Goal: Task Accomplishment & Management: Manage account settings

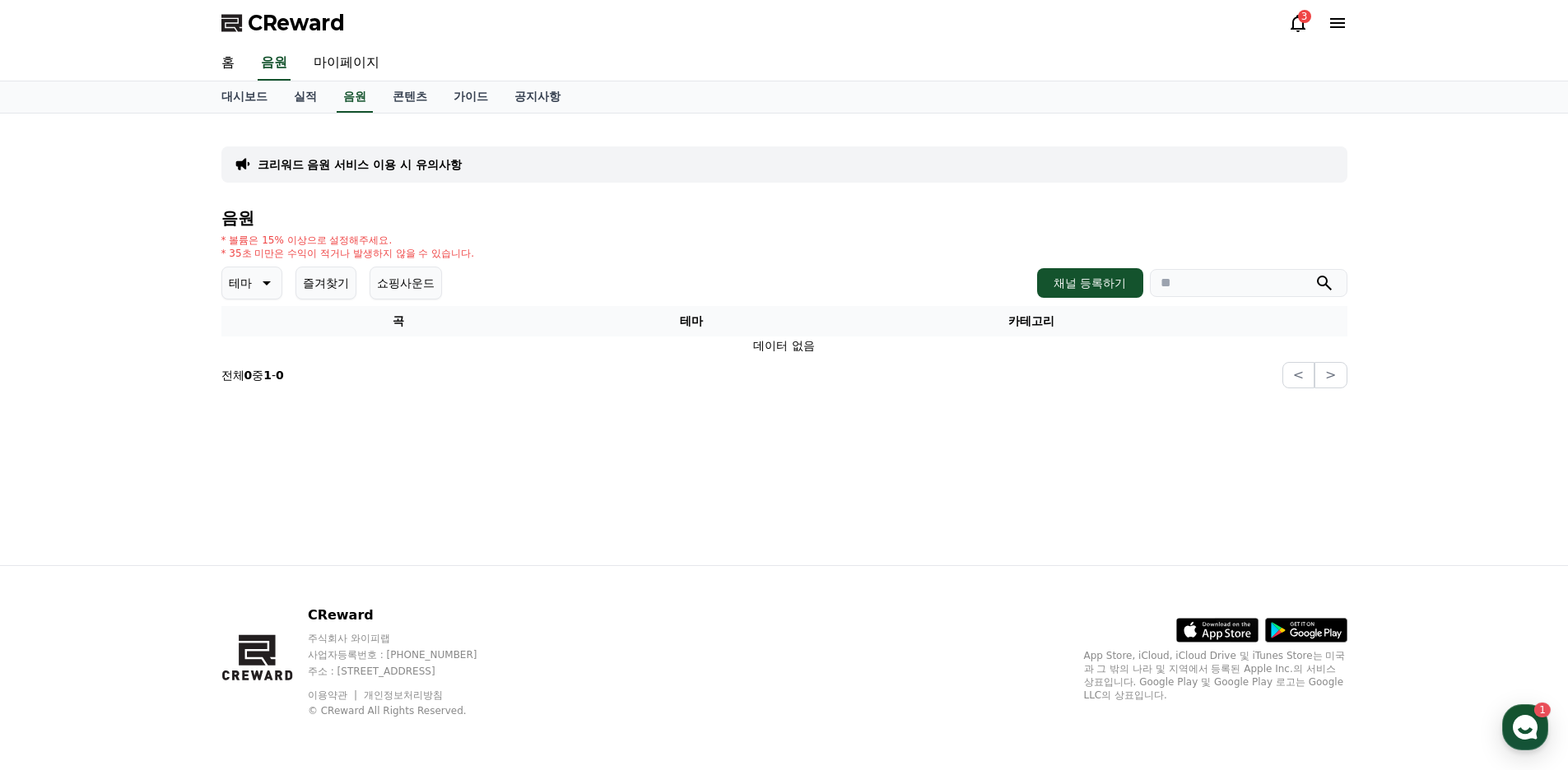
click at [1289, 27] on icon at bounding box center [1298, 23] width 19 height 19
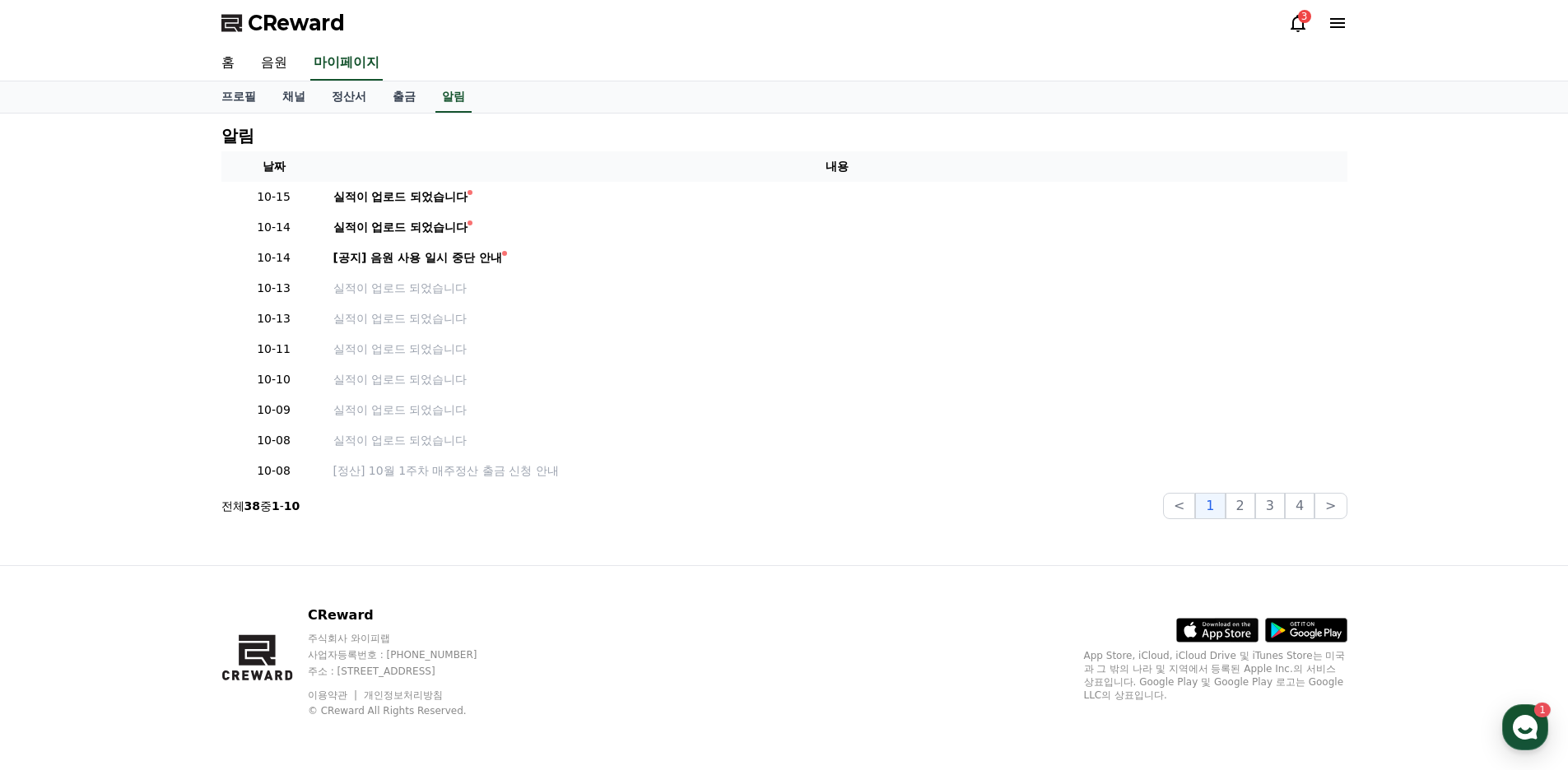
click at [1304, 25] on icon at bounding box center [1298, 23] width 19 height 19
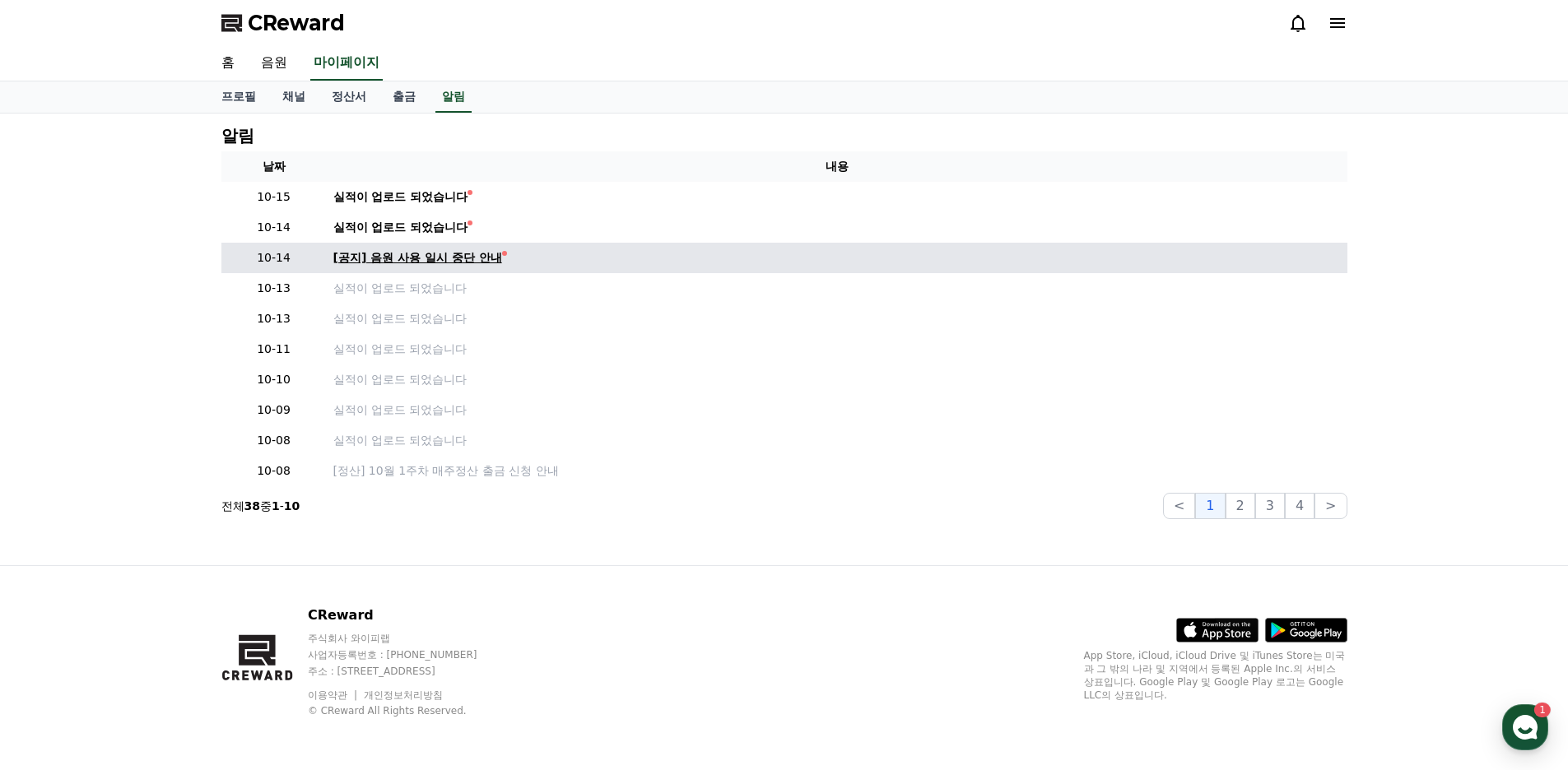
click at [481, 252] on div "[공지] 음원 사용 일시 중단 안내" at bounding box center [418, 258] width 169 height 17
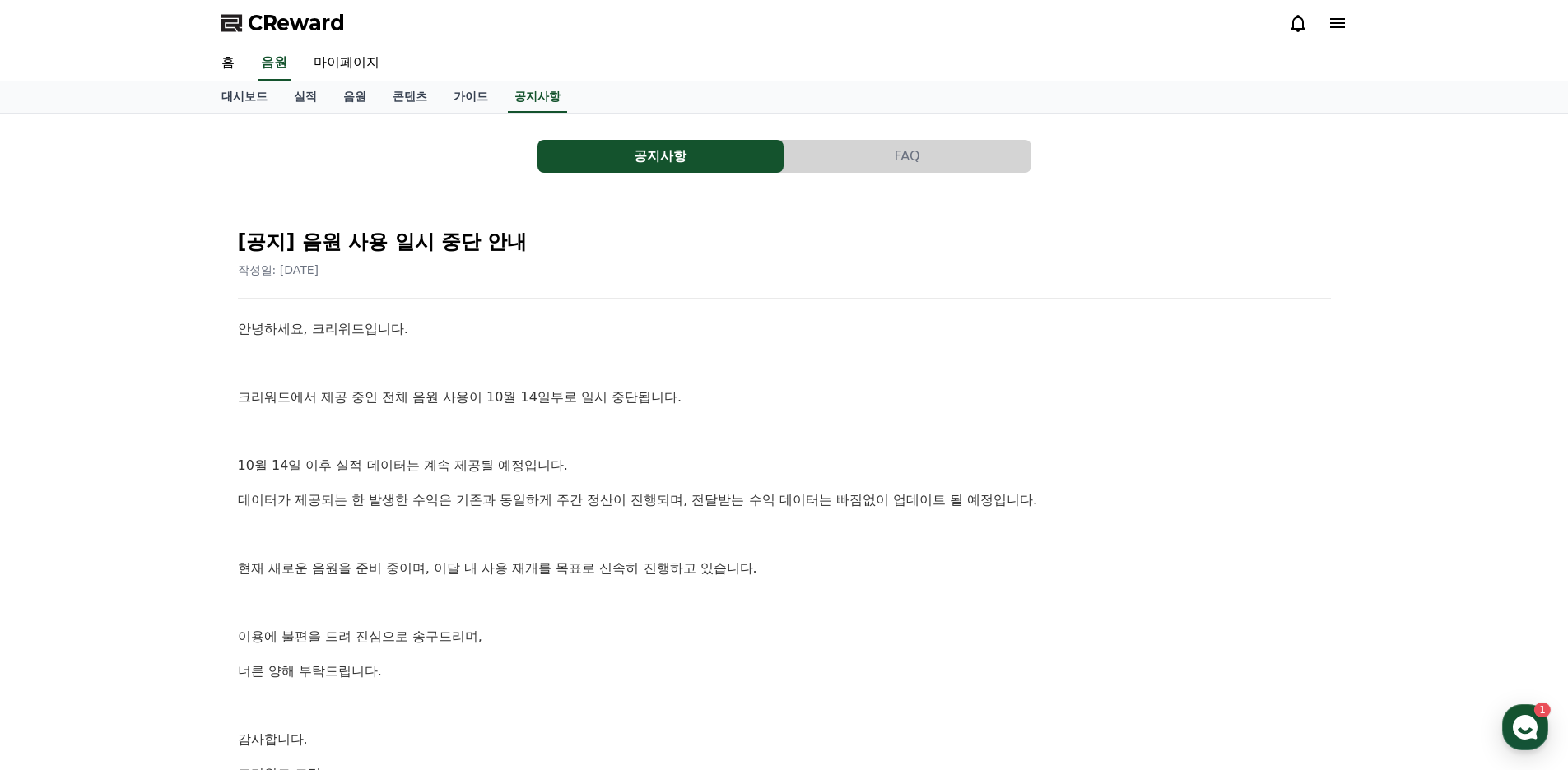
drag, startPoint x: 332, startPoint y: 155, endPoint x: 339, endPoint y: 172, distance: 18.4
click at [338, 163] on div "공지사항 FAQ" at bounding box center [785, 156] width 1126 height 33
click at [233, 66] on link "홈" at bounding box center [228, 64] width 40 height 35
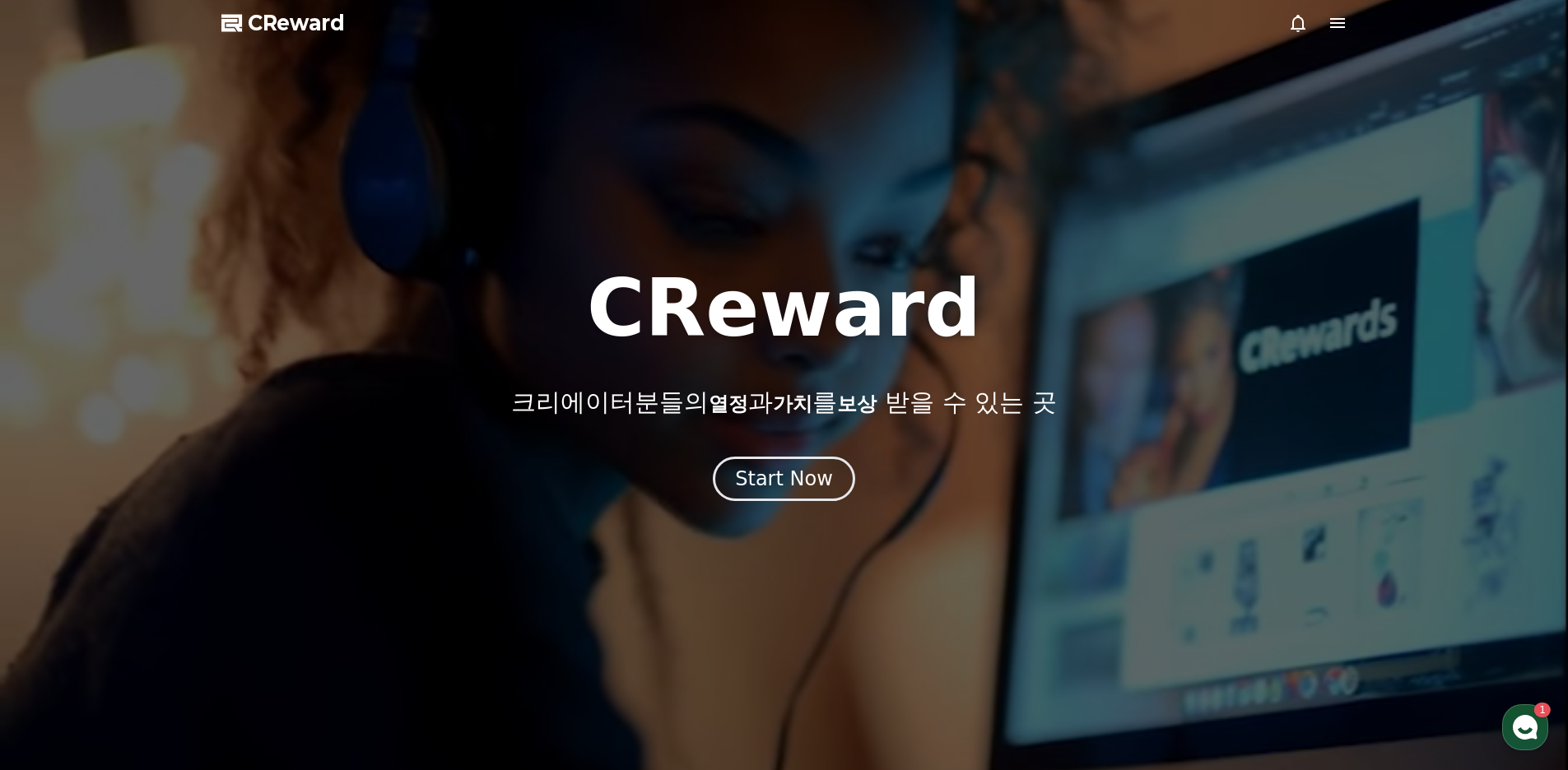
click at [1332, 31] on icon at bounding box center [1338, 23] width 19 height 19
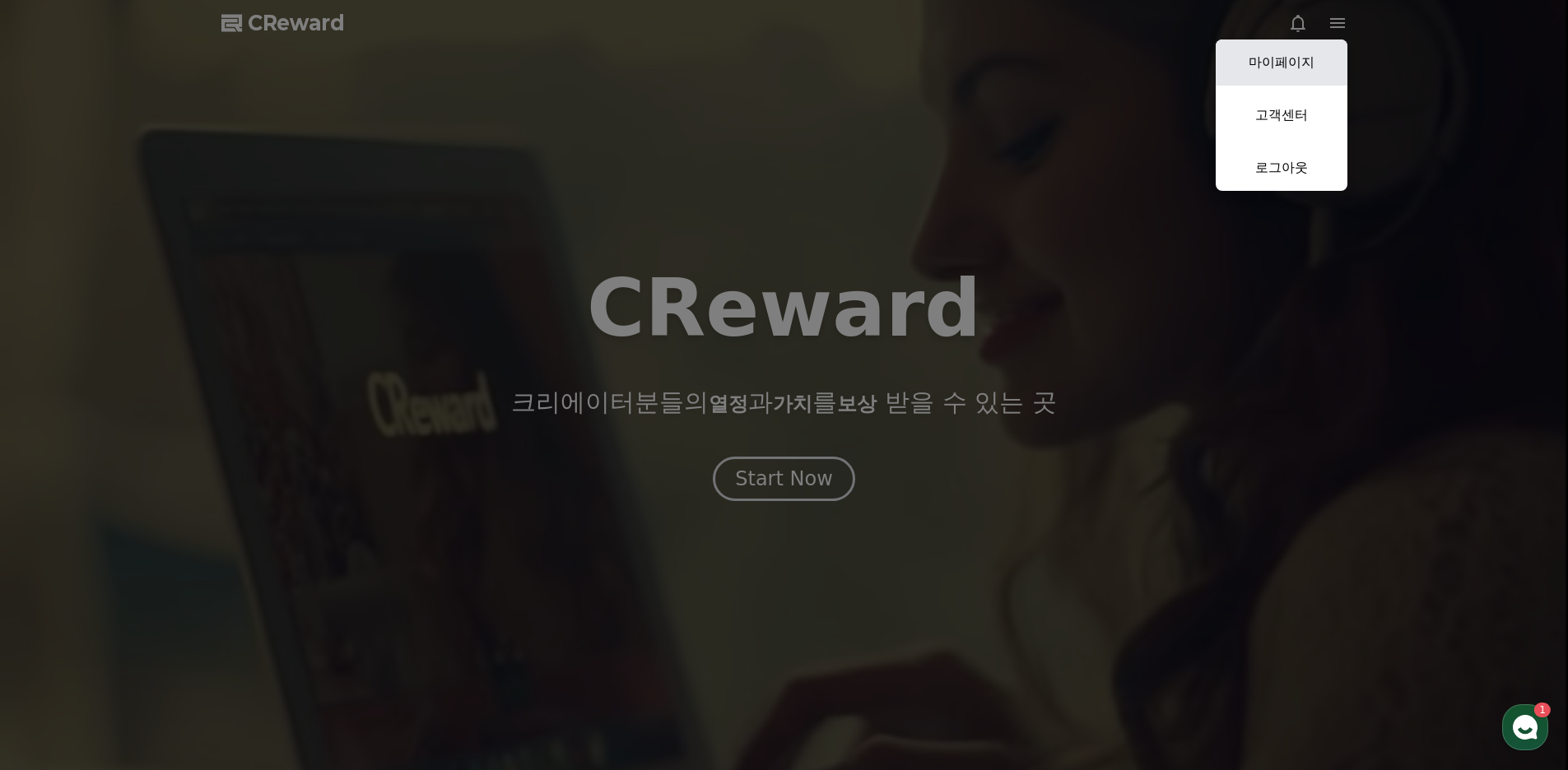
click at [1295, 74] on link "마이페이지" at bounding box center [1282, 63] width 132 height 46
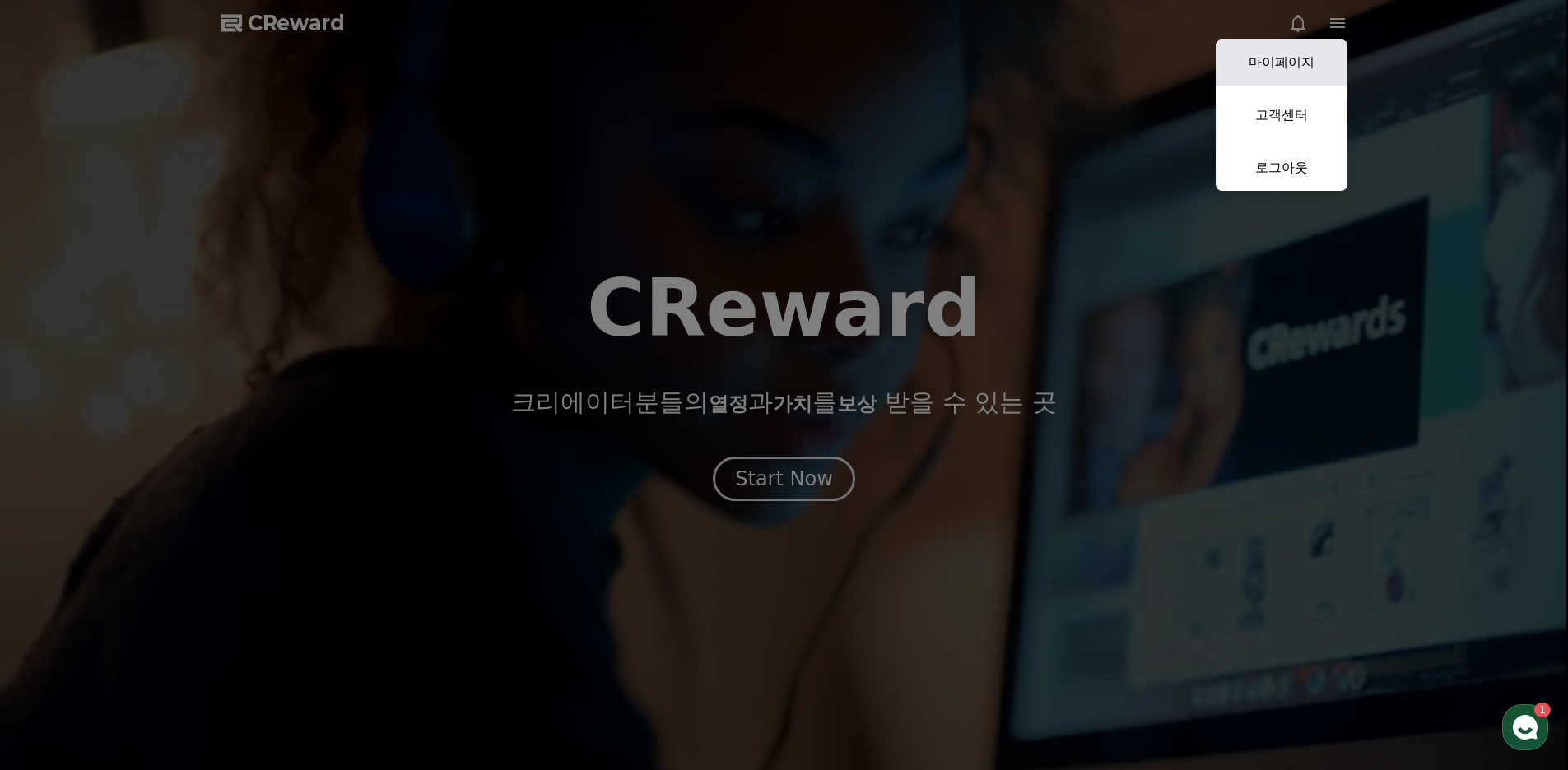
select select "**********"
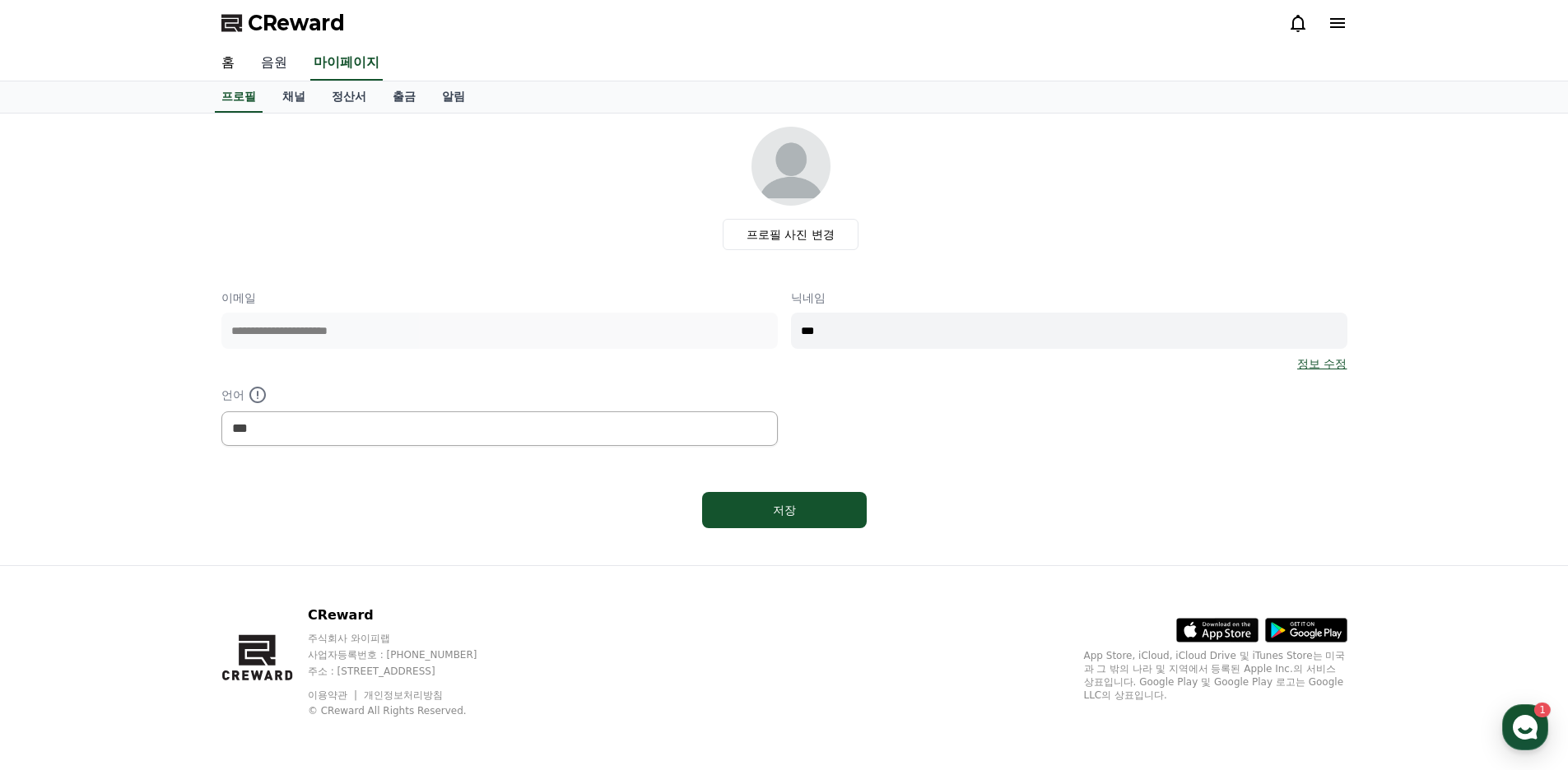
click at [260, 67] on link "음원" at bounding box center [274, 64] width 53 height 35
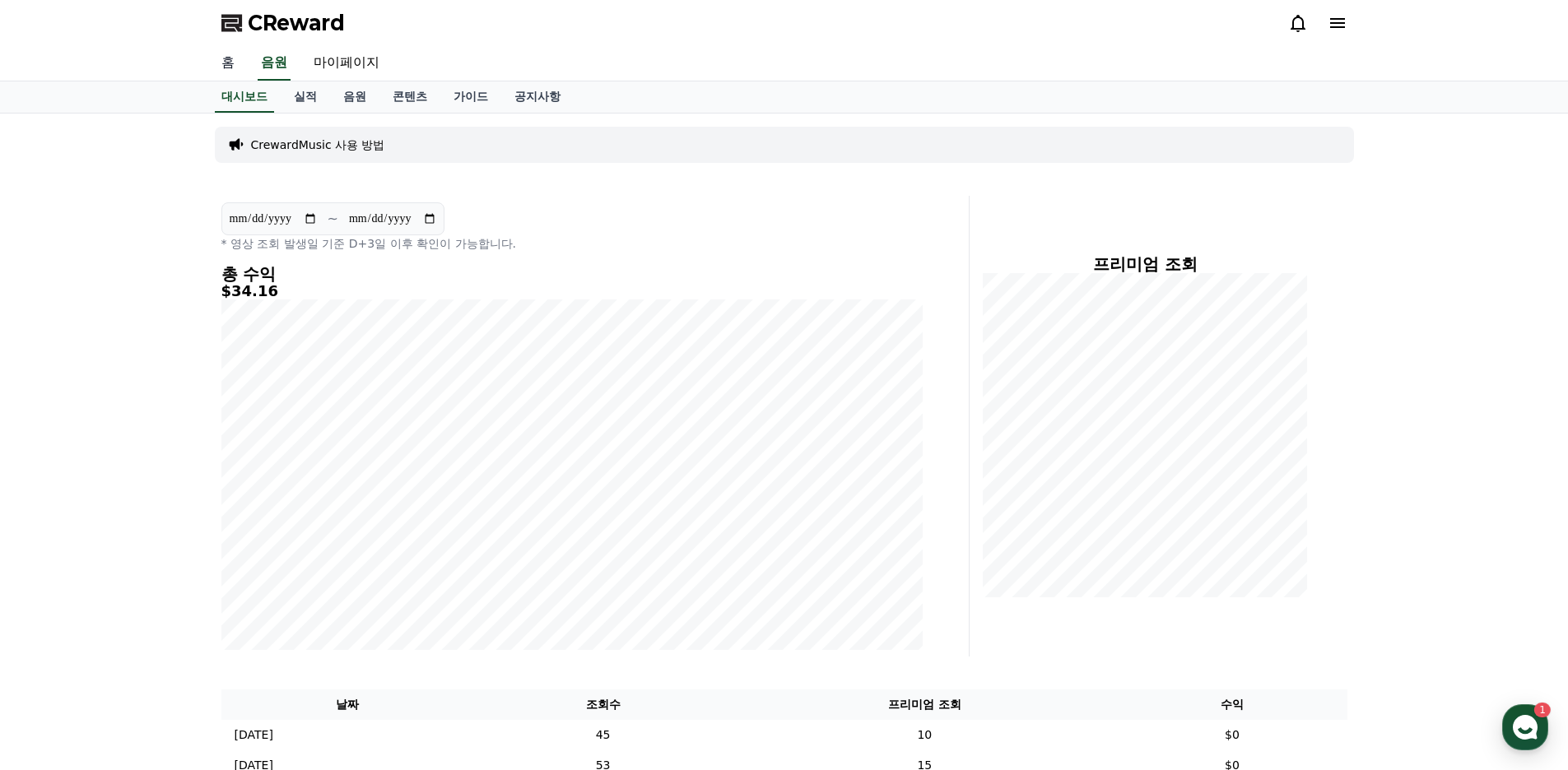
click at [235, 66] on link "홈" at bounding box center [228, 64] width 40 height 35
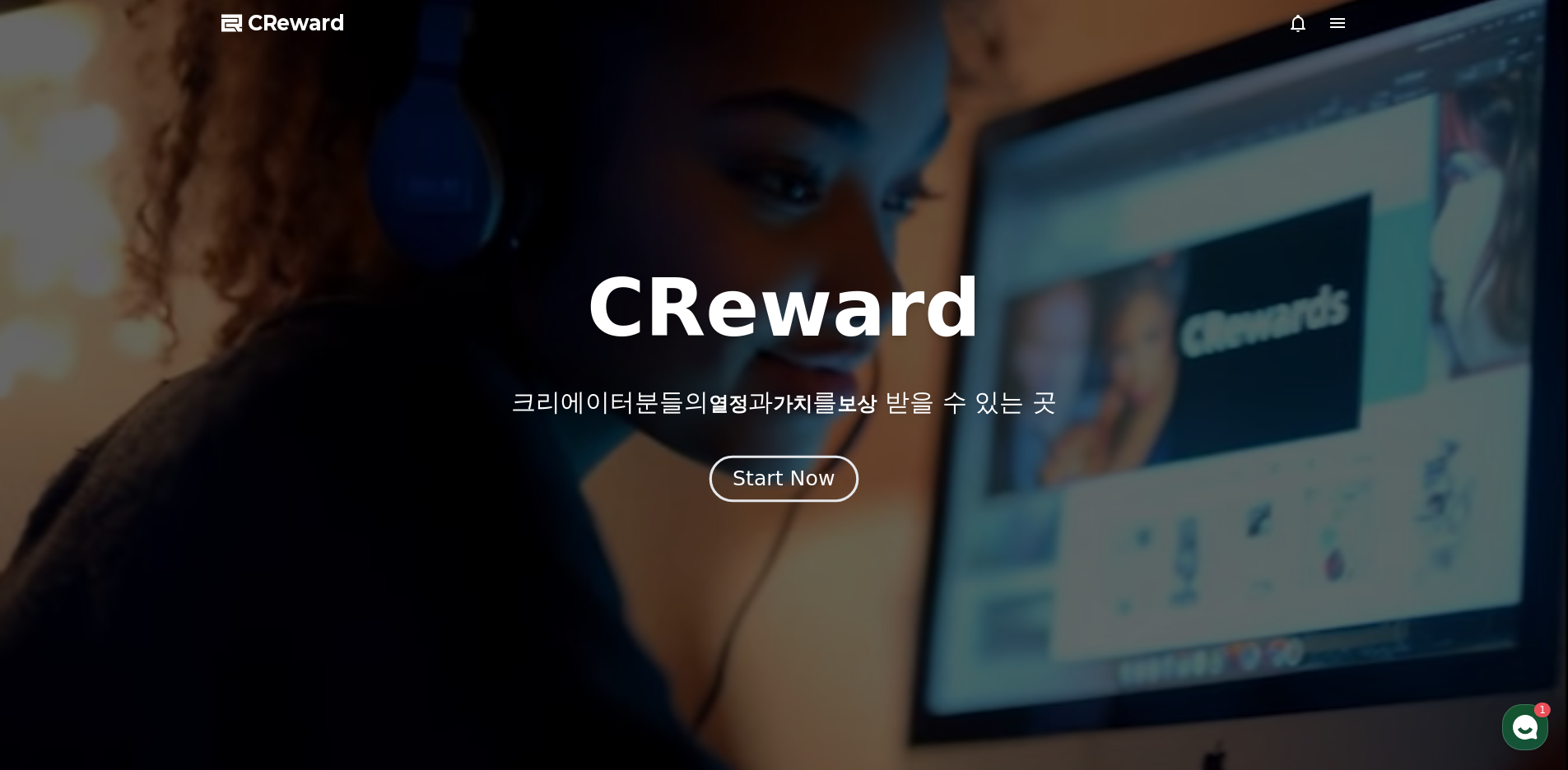
click at [834, 480] on button "Start Now" at bounding box center [784, 479] width 149 height 47
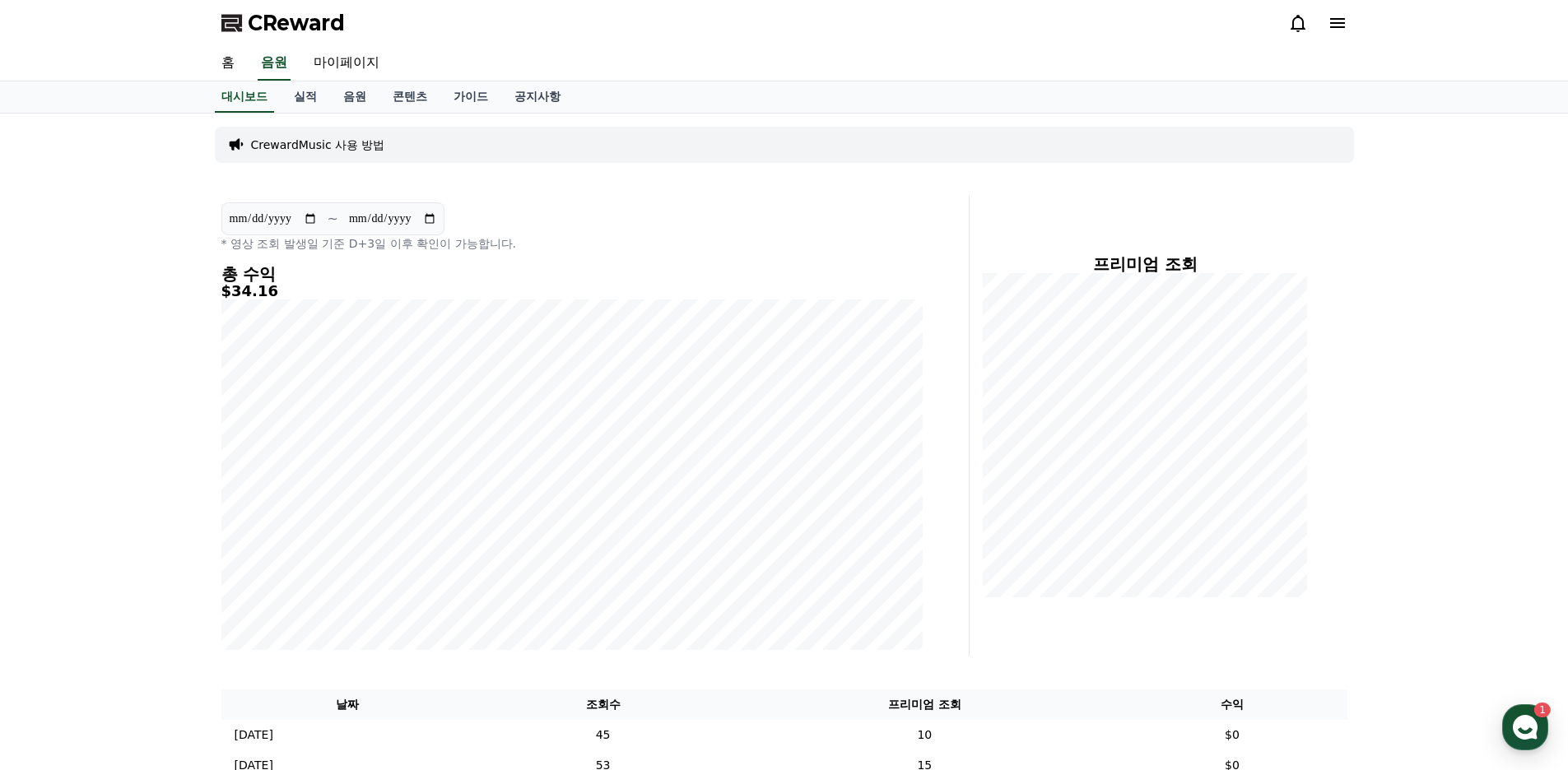
drag, startPoint x: 406, startPoint y: 173, endPoint x: 359, endPoint y: 170, distance: 47.1
click at [359, 170] on div "**********" at bounding box center [784, 778] width 1152 height 1329
click at [356, 151] on p "CrewardMusic 사용 방법" at bounding box center [317, 145] width 134 height 16
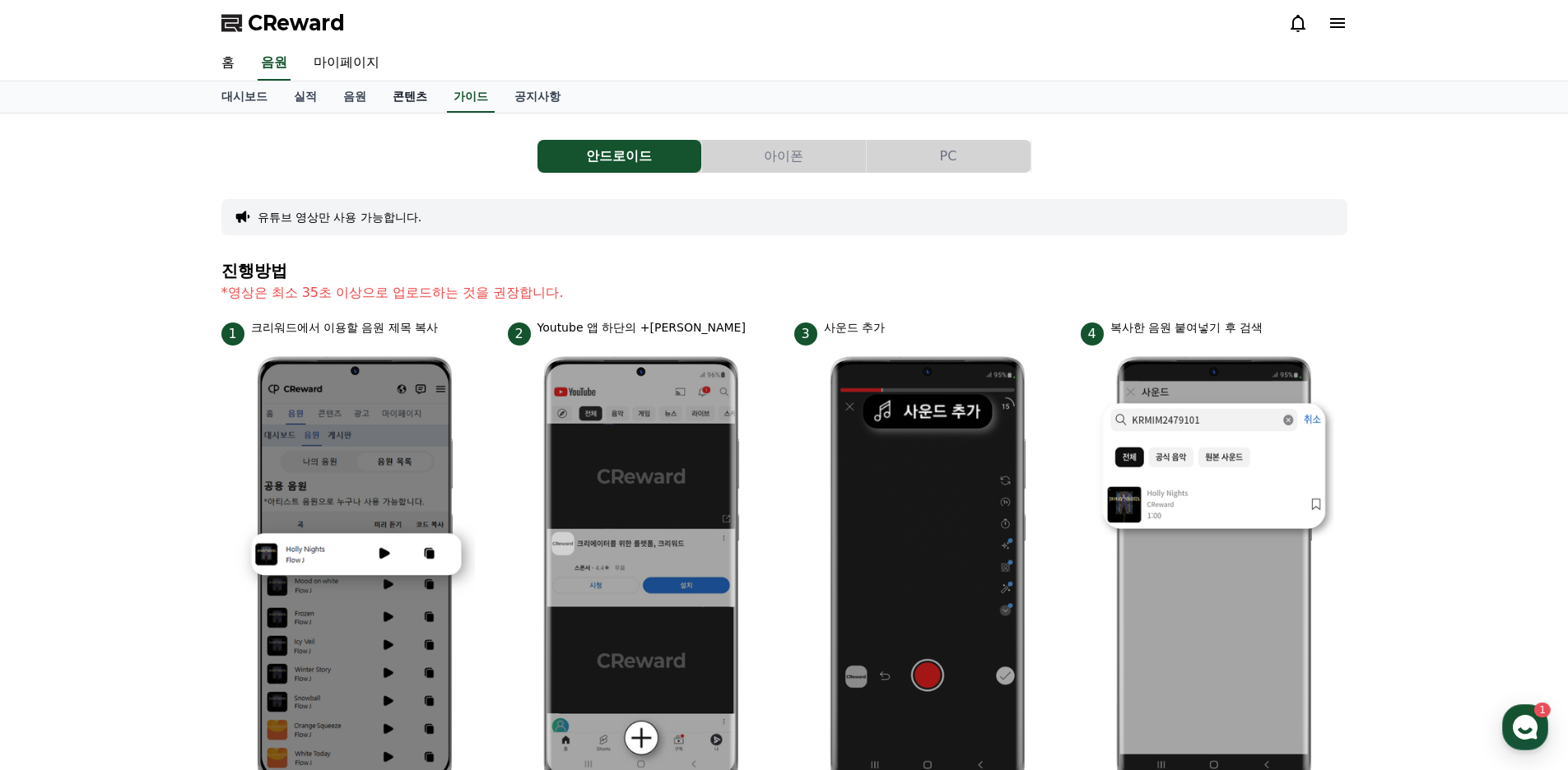
click at [379, 98] on link "콘텐츠" at bounding box center [409, 96] width 61 height 31
click at [359, 96] on link "음원" at bounding box center [354, 96] width 49 height 31
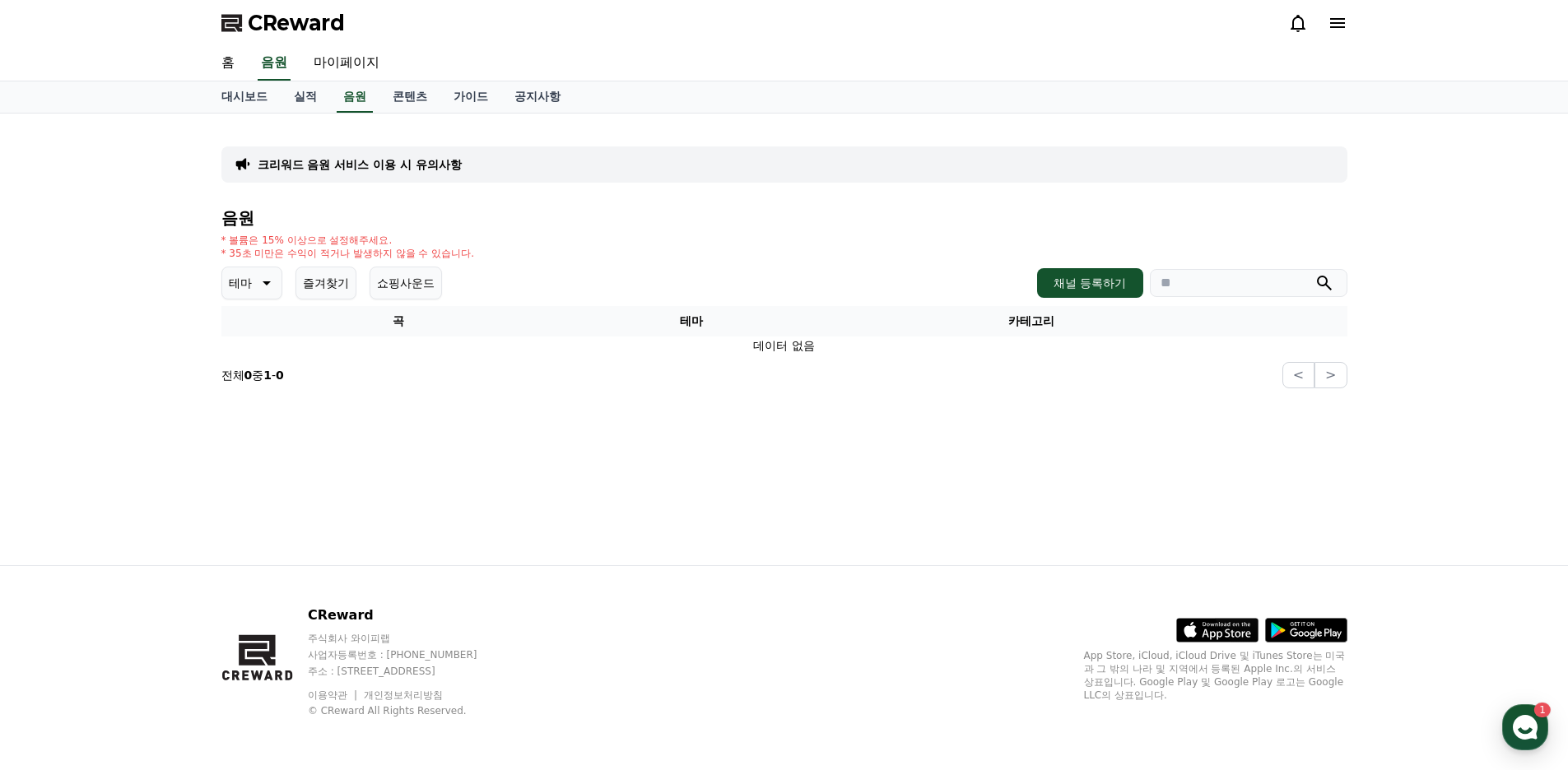
drag, startPoint x: 749, startPoint y: 278, endPoint x: 622, endPoint y: 264, distance: 127.8
click at [622, 264] on div "음원 * 볼륨은 15% 이상으로 설정해주세요. * 35초 미만은 수익이 적거나 발생하지 않을 수 있습니다. 테마 즐겨찾기 쇼핑사운드 채널 등록…" at bounding box center [785, 299] width 1126 height 179
click at [1102, 295] on button "채널 등록하기" at bounding box center [1089, 282] width 105 height 30
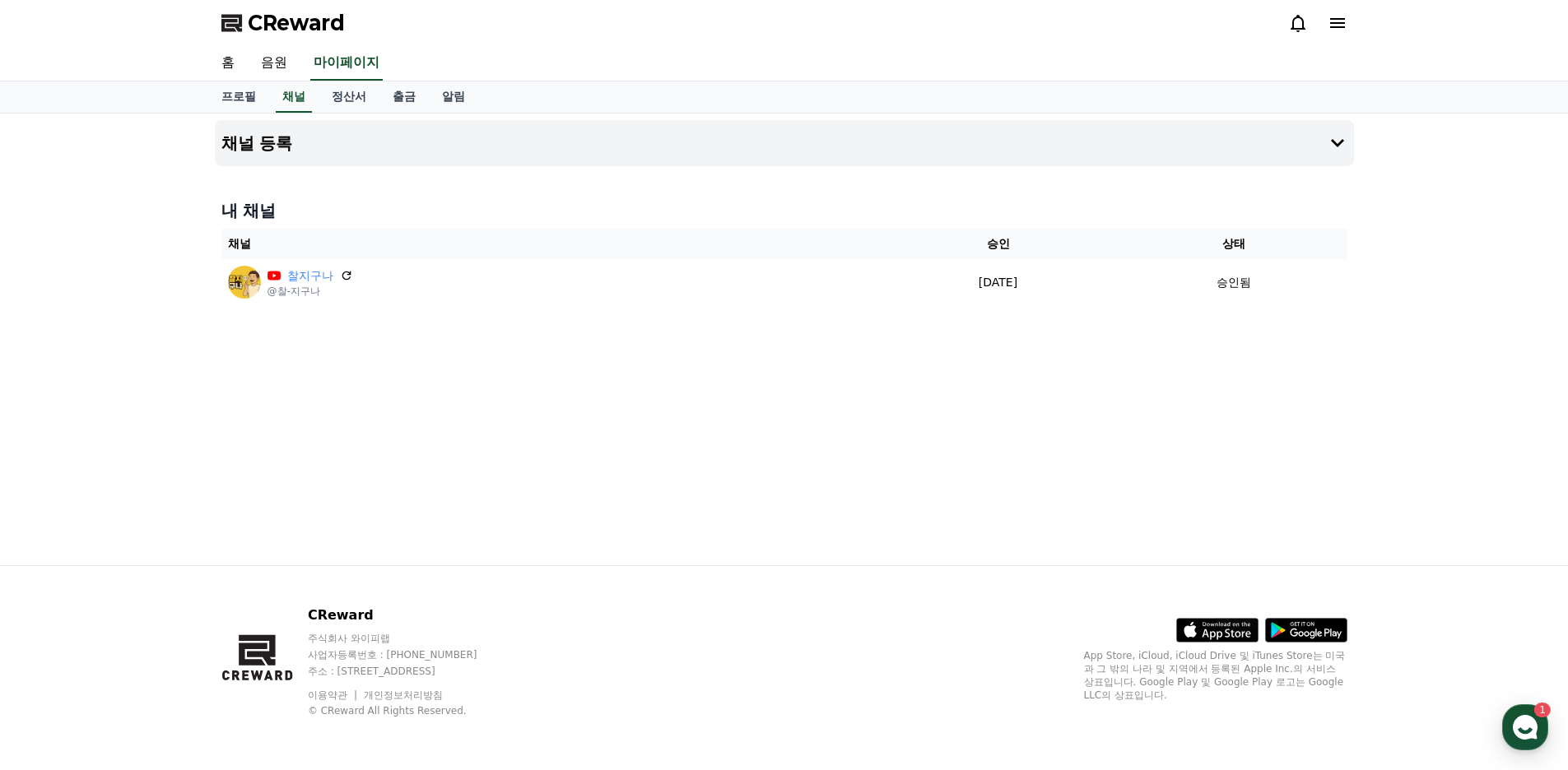
drag, startPoint x: 899, startPoint y: 438, endPoint x: 804, endPoint y: 437, distance: 95.0
click at [804, 437] on div "채널 등록 내 채널 채널 승인 상태 찰지구나 @찰-지구나 [DATE] 09-15 승인됨" at bounding box center [784, 339] width 1152 height 452
drag, startPoint x: 863, startPoint y: 430, endPoint x: 587, endPoint y: 404, distance: 277.2
click at [591, 401] on div "채널 등록 내 채널 채널 승인 상태 찰지구나 @찰-지구나 [DATE] 09-15 승인됨" at bounding box center [784, 339] width 1152 height 452
click at [346, 96] on link "정산서" at bounding box center [348, 96] width 61 height 31
